Goal: Navigation & Orientation: Find specific page/section

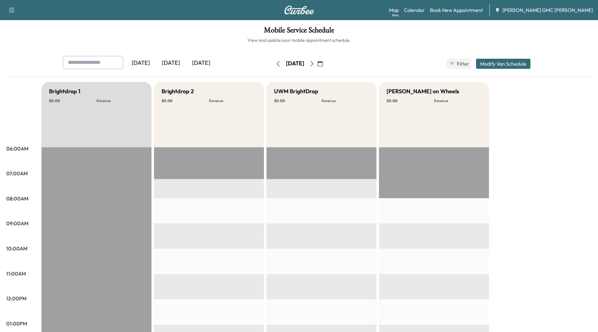
click at [176, 62] on div "[DATE]" at bounding box center [171, 63] width 30 height 14
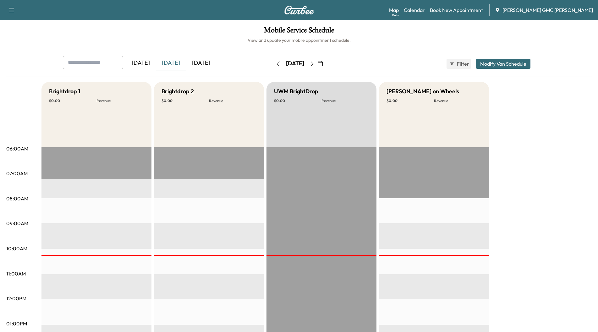
click at [208, 66] on div "[DATE]" at bounding box center [201, 63] width 30 height 14
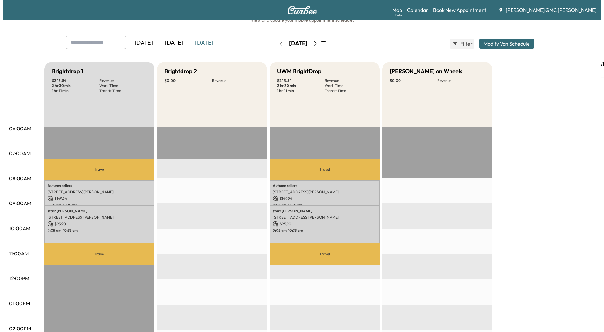
scroll to position [31, 0]
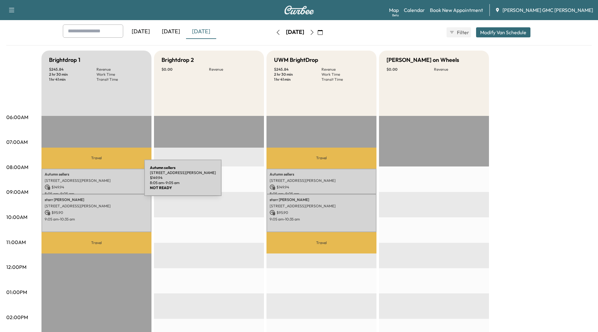
click at [95, 178] on p "[STREET_ADDRESS][PERSON_NAME]" at bounding box center [97, 180] width 104 height 5
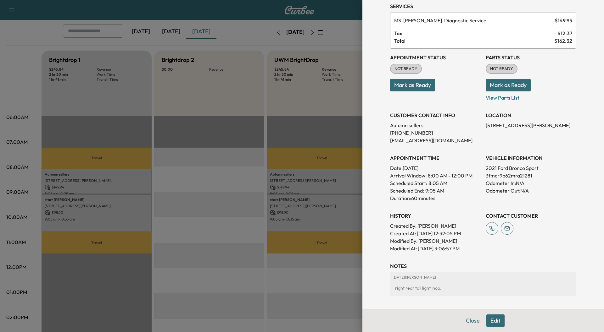
scroll to position [55, 0]
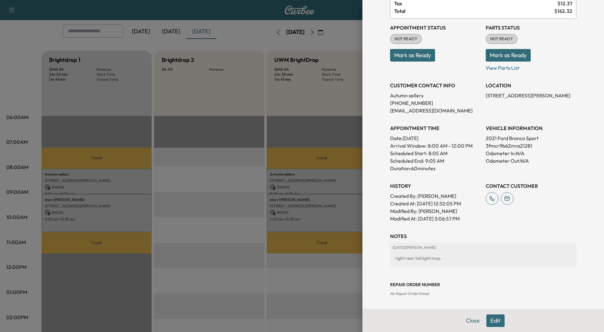
click at [61, 202] on div at bounding box center [302, 166] width 604 height 332
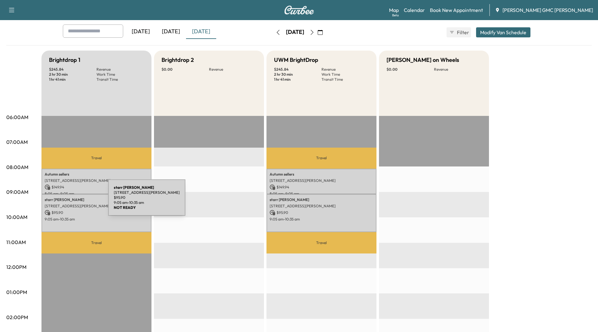
click at [61, 202] on div "[PERSON_NAME] [STREET_ADDRESS][PERSON_NAME] $ 95.90 9:05 am - 10:35 am" at bounding box center [97, 213] width 110 height 38
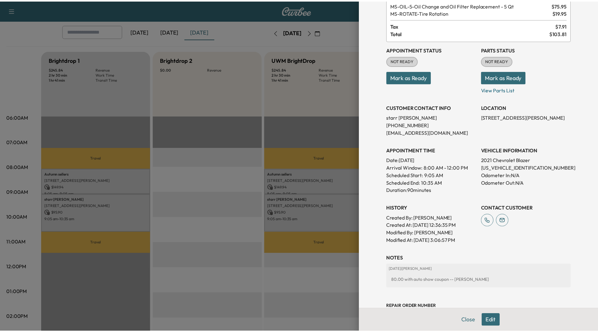
scroll to position [0, 0]
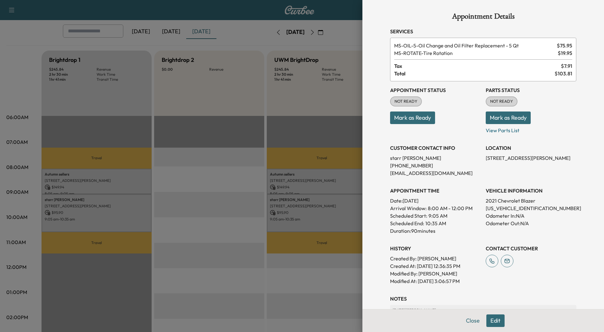
click at [506, 208] on p "[US_VEHICLE_IDENTIFICATION_NUMBER]" at bounding box center [531, 209] width 91 height 8
copy p "[US_VEHICLE_IDENTIFICATION_NUMBER]"
click at [462, 322] on button "Close" at bounding box center [473, 321] width 22 height 13
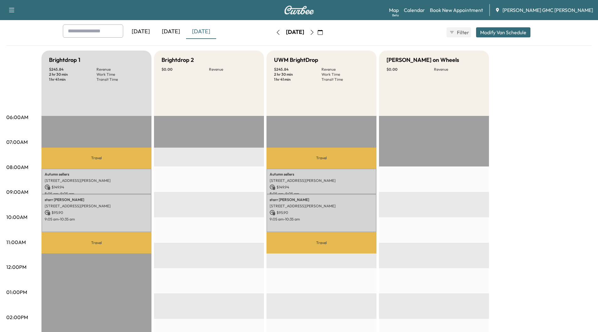
click at [315, 34] on icon "button" at bounding box center [312, 32] width 5 height 5
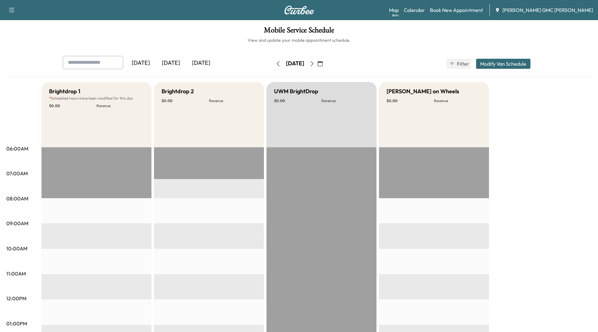
click at [315, 63] on icon "button" at bounding box center [312, 63] width 5 height 5
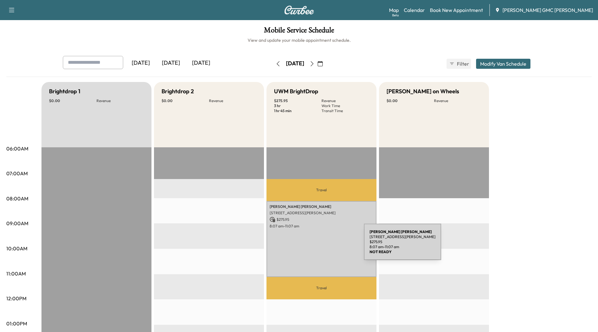
click at [317, 246] on div "[PERSON_NAME] [STREET_ADDRESS][PERSON_NAME] $ 275.95 8:07 am - 11:07 am" at bounding box center [322, 239] width 110 height 76
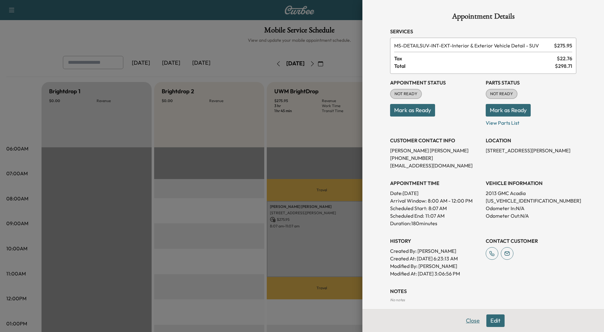
click at [466, 324] on button "Close" at bounding box center [473, 321] width 22 height 13
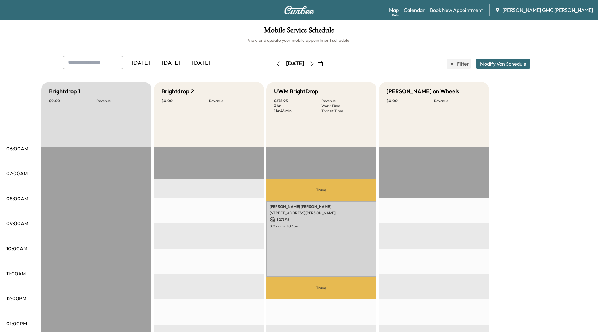
click at [315, 62] on icon "button" at bounding box center [312, 63] width 5 height 5
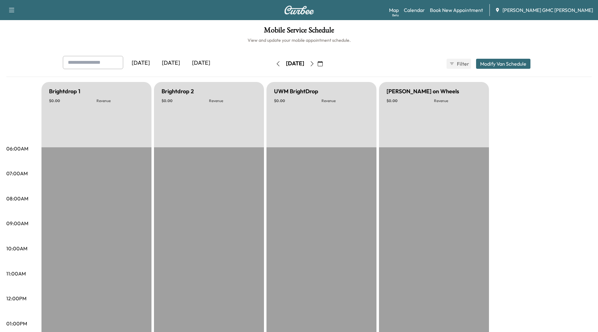
click at [315, 63] on icon "button" at bounding box center [312, 63] width 5 height 5
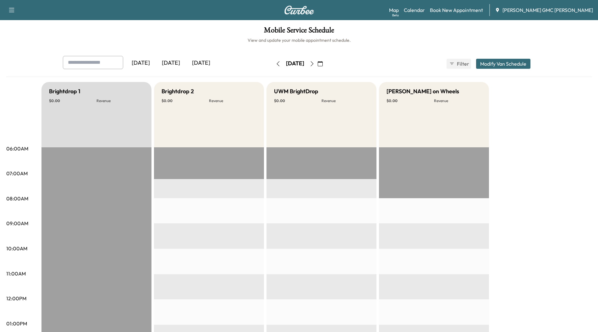
click at [315, 63] on icon "button" at bounding box center [312, 63] width 5 height 5
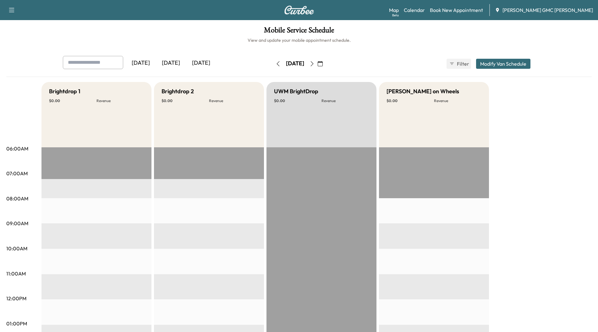
click at [315, 63] on icon "button" at bounding box center [312, 63] width 5 height 5
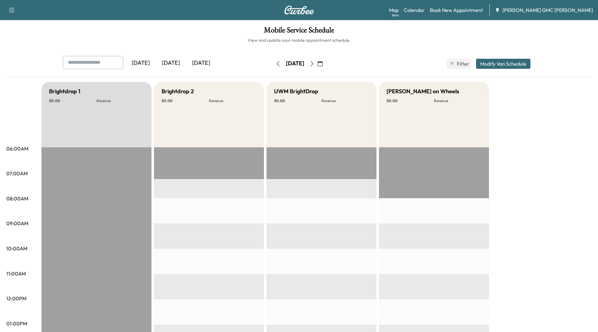
click at [315, 64] on icon "button" at bounding box center [312, 63] width 5 height 5
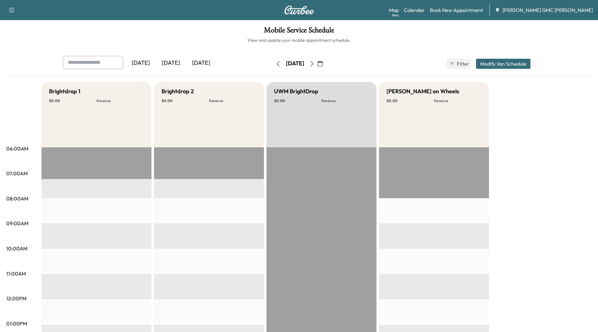
click at [315, 64] on icon "button" at bounding box center [312, 63] width 5 height 5
